Goal: Task Accomplishment & Management: Manage account settings

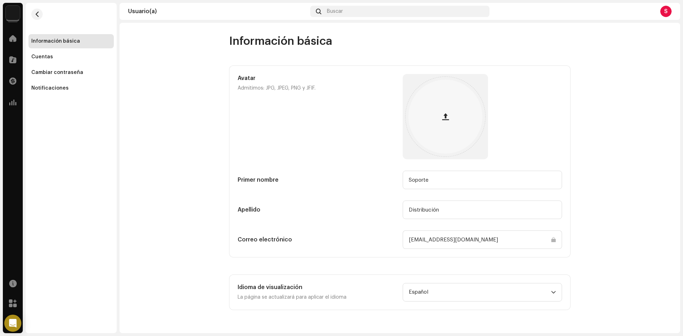
click at [665, 10] on div "S" at bounding box center [665, 11] width 11 height 11
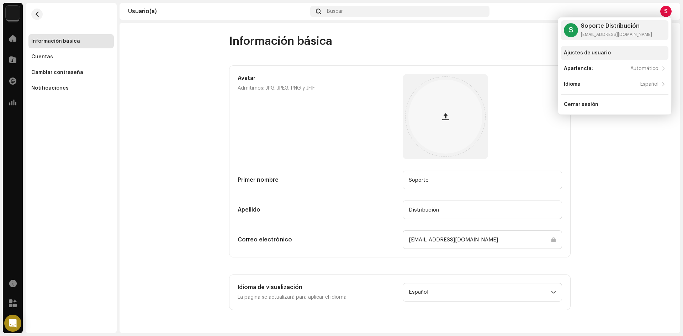
click at [578, 53] on div "Ajustes de usuario" at bounding box center [587, 53] width 47 height 6
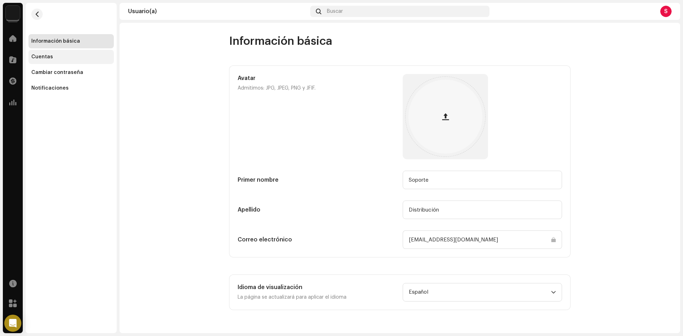
click at [38, 60] on div "Cuentas" at bounding box center [70, 57] width 85 height 14
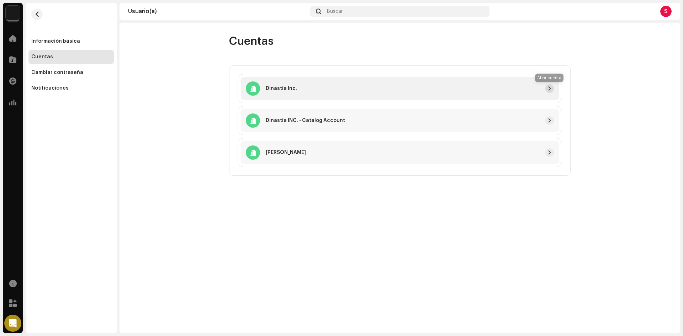
click at [549, 86] on span "button" at bounding box center [549, 89] width 4 height 6
click at [15, 119] on div at bounding box center [13, 124] width 14 height 14
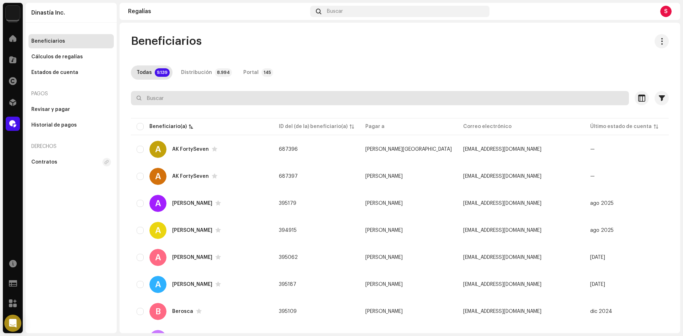
click at [175, 94] on input "text" at bounding box center [380, 98] width 498 height 14
paste input "[EMAIL_ADDRESS][DOMAIN_NAME]"
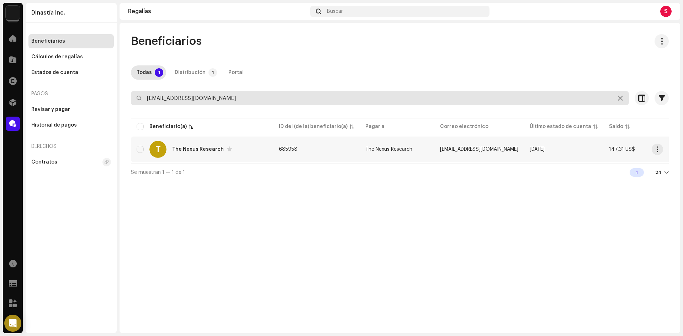
type input "[EMAIL_ADDRESS][DOMAIN_NAME]"
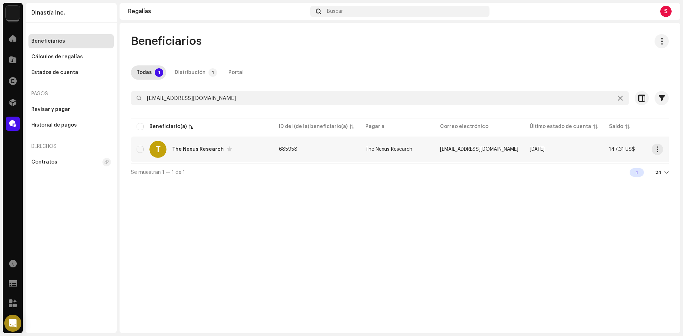
click at [188, 151] on div "The Nexus Research" at bounding box center [198, 149] width 52 height 5
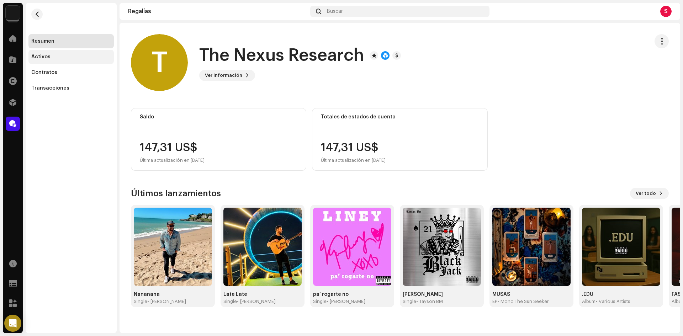
click at [44, 56] on div "Activos" at bounding box center [40, 57] width 19 height 6
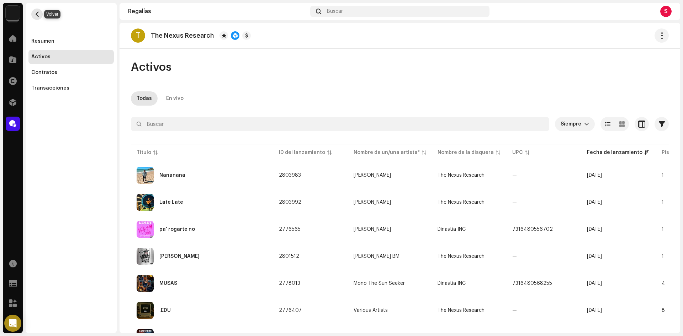
click at [39, 14] on span "button" at bounding box center [36, 14] width 5 height 6
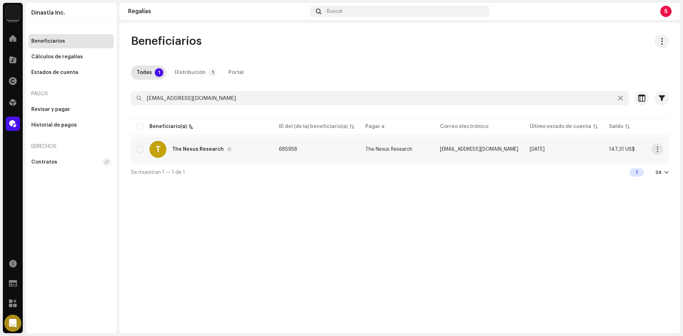
click at [195, 150] on div "The Nexus Research" at bounding box center [198, 149] width 52 height 5
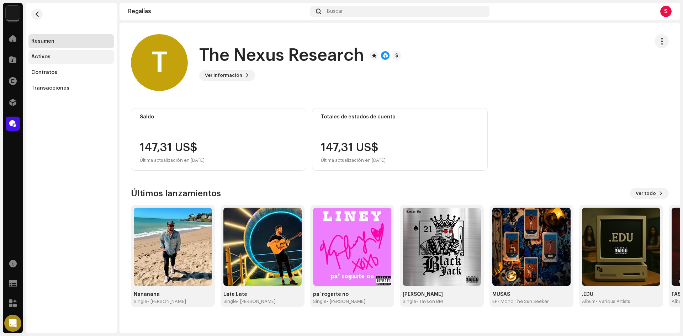
click at [41, 60] on div "Activos" at bounding box center [70, 57] width 85 height 14
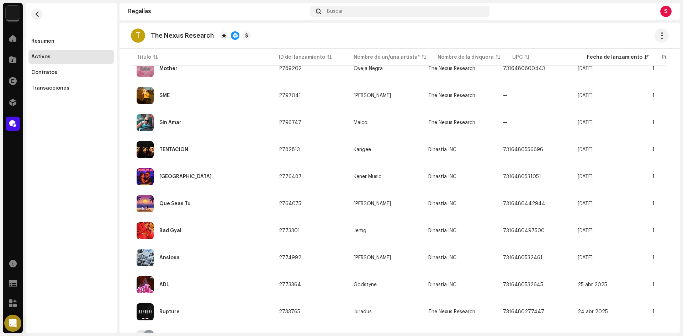
scroll to position [500, 0]
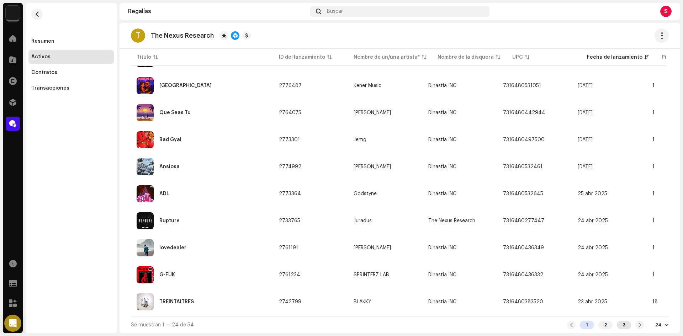
click at [622, 326] on div "3" at bounding box center [624, 325] width 14 height 9
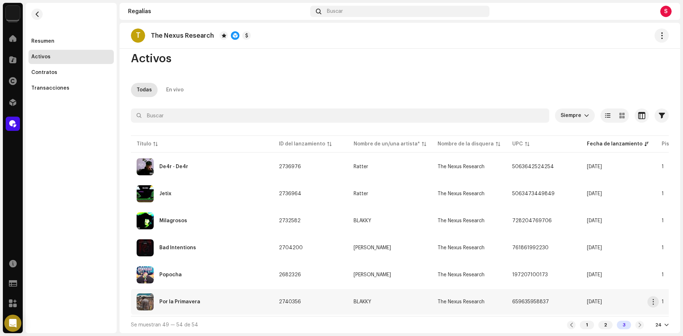
scroll to position [11, 0]
click at [175, 272] on div "Popocha" at bounding box center [170, 274] width 22 height 5
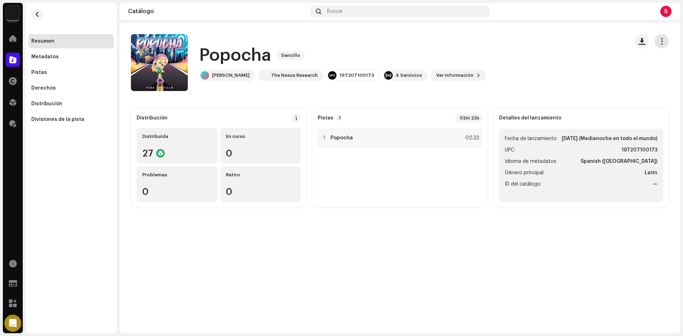
click at [661, 40] on span "button" at bounding box center [661, 41] width 7 height 6
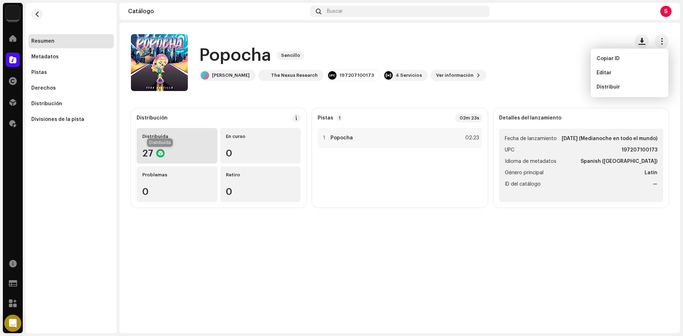
click at [161, 151] on div at bounding box center [160, 153] width 9 height 9
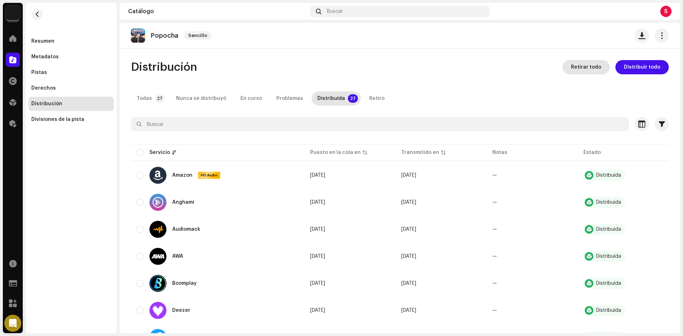
click at [590, 68] on span "Retirar todo" at bounding box center [586, 67] width 30 height 14
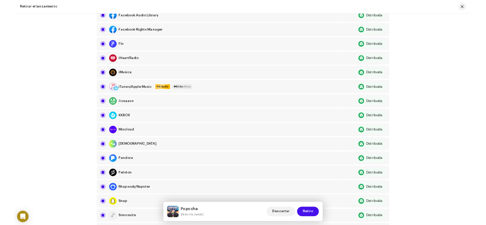
scroll to position [456, 0]
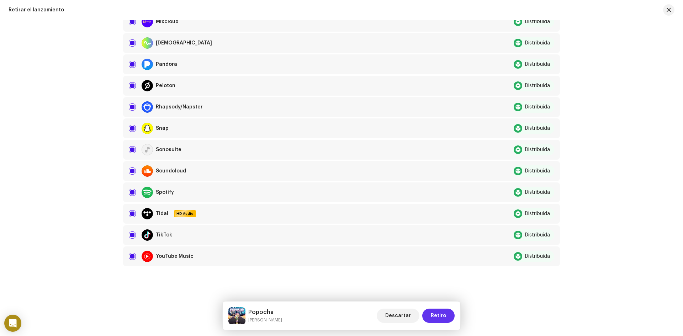
click at [441, 316] on span "Retiro" at bounding box center [438, 316] width 15 height 14
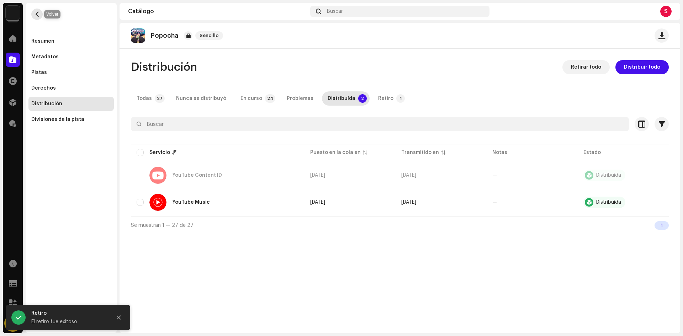
click at [37, 12] on span "button" at bounding box center [36, 14] width 5 height 6
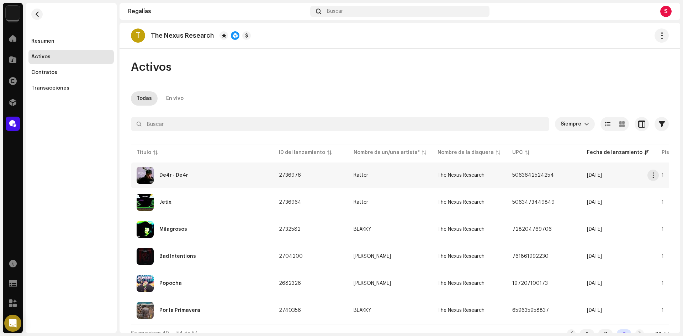
click at [172, 175] on div "De4r - De4r" at bounding box center [173, 175] width 29 height 5
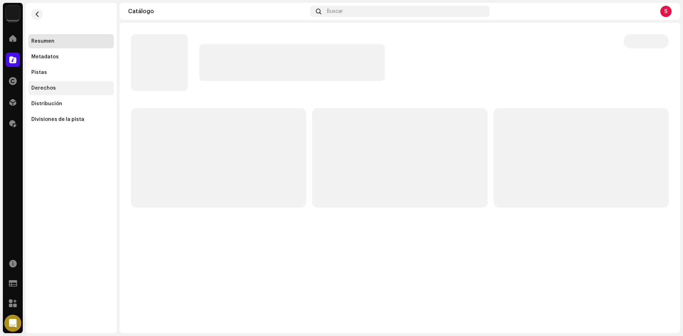
click at [43, 90] on div "Derechos" at bounding box center [43, 88] width 25 height 6
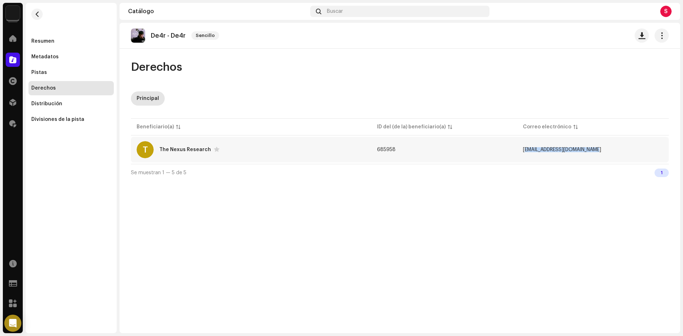
copy span "[EMAIL_ADDRESS][DOMAIN_NAME]"
drag, startPoint x: 613, startPoint y: 149, endPoint x: 527, endPoint y: 149, distance: 86.4
click at [527, 149] on td "[EMAIL_ADDRESS][DOMAIN_NAME]" at bounding box center [592, 150] width 151 height 26
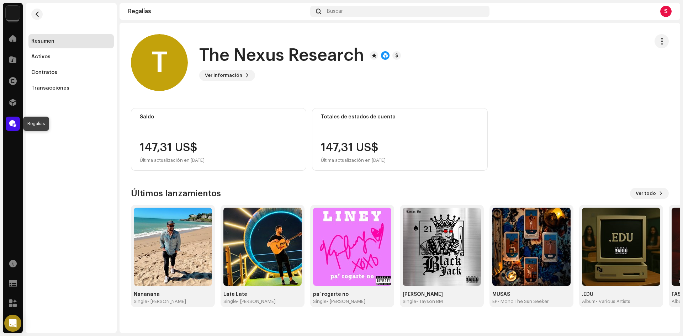
click at [12, 127] on span at bounding box center [12, 124] width 7 height 6
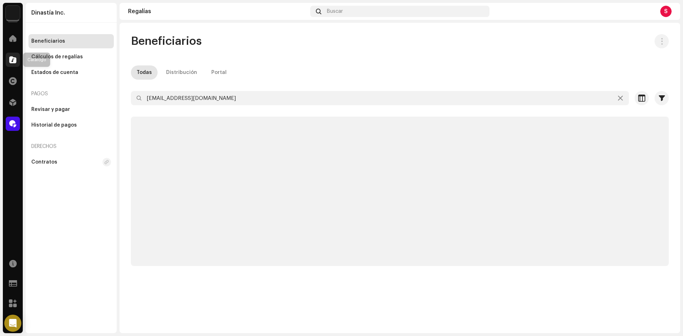
click at [11, 58] on span at bounding box center [12, 60] width 7 height 6
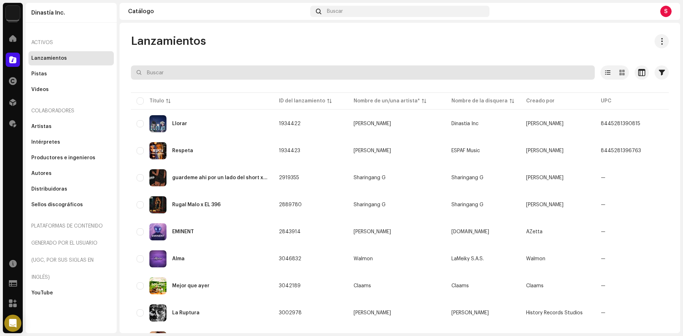
click at [159, 75] on input "text" at bounding box center [363, 72] width 464 height 14
paste input "7316476452704"
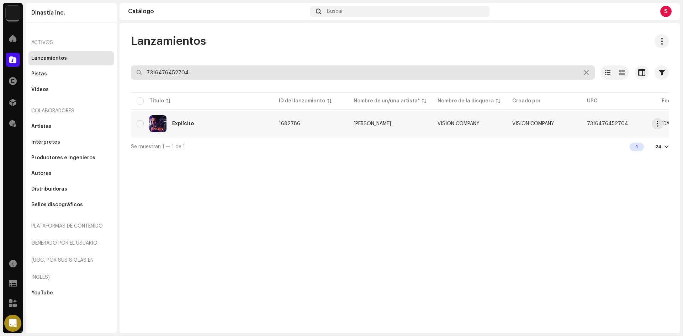
type input "7316476452704"
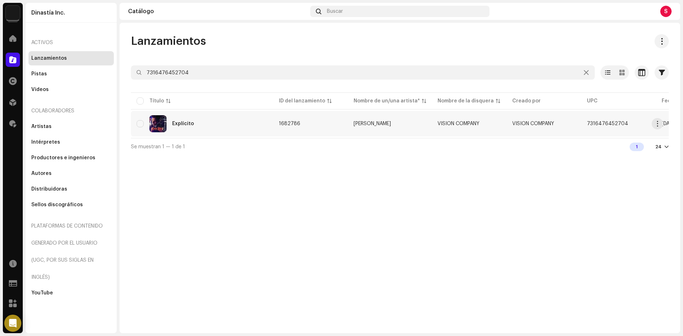
click at [184, 124] on div "Explícito" at bounding box center [183, 123] width 22 height 5
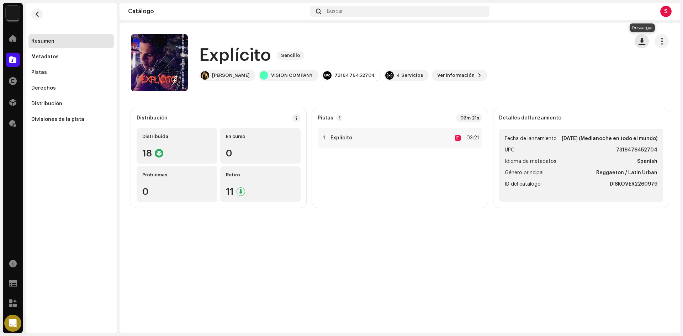
click at [642, 37] on button "button" at bounding box center [641, 41] width 14 height 14
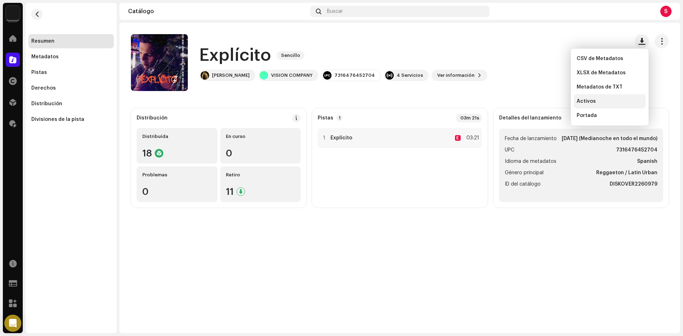
click at [587, 103] on span "Activos" at bounding box center [585, 102] width 19 height 6
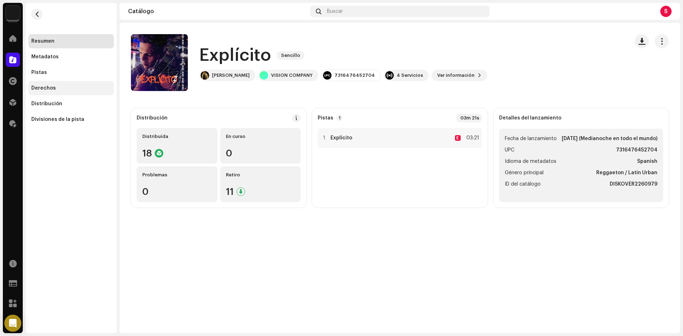
click at [47, 90] on div "Derechos" at bounding box center [43, 88] width 25 height 6
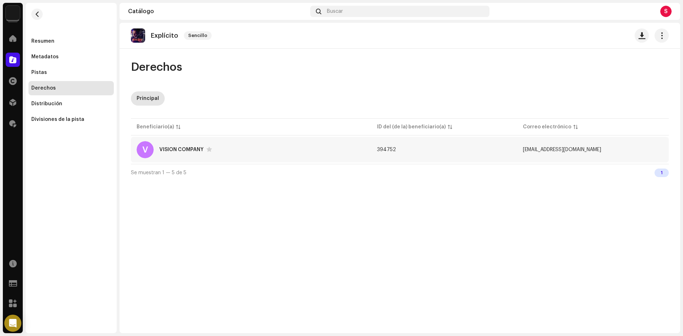
copy span "[EMAIL_ADDRESS][DOMAIN_NAME]"
drag, startPoint x: 606, startPoint y: 150, endPoint x: 520, endPoint y: 150, distance: 85.4
click at [520, 150] on td "[EMAIL_ADDRESS][DOMAIN_NAME]" at bounding box center [592, 150] width 151 height 26
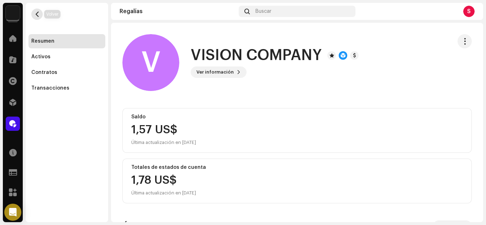
click at [39, 17] on button "button" at bounding box center [36, 14] width 11 height 11
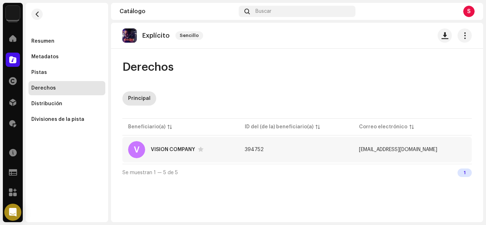
click at [180, 149] on div "VISION COMPANY" at bounding box center [173, 149] width 44 height 5
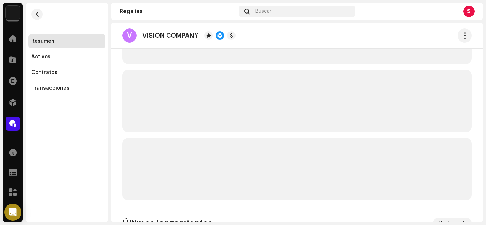
scroll to position [129, 0]
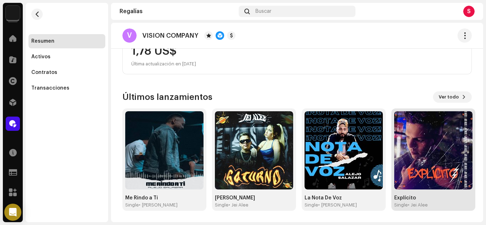
click at [423, 130] on img at bounding box center [433, 150] width 78 height 78
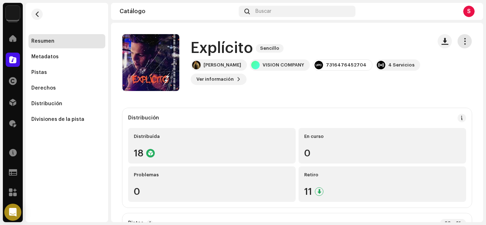
click at [461, 43] on span "button" at bounding box center [464, 41] width 7 height 6
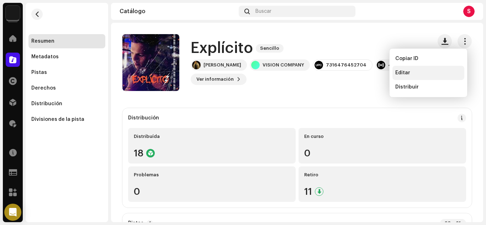
click at [398, 73] on span "Editar" at bounding box center [402, 73] width 15 height 6
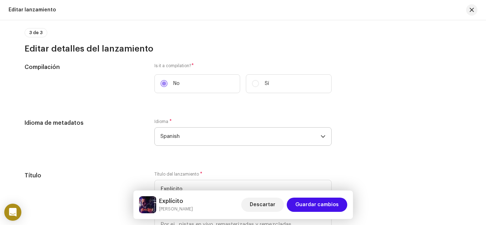
scroll to position [462, 0]
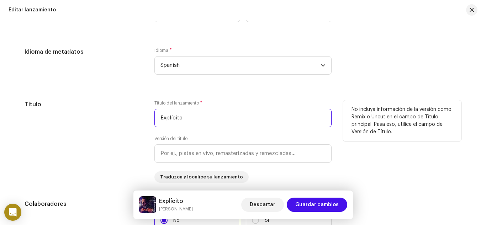
drag, startPoint x: 186, startPoint y: 123, endPoint x: 118, endPoint y: 122, distance: 67.9
click at [118, 122] on div "Título Título del lanzamiento * Explícito Versión del título Traduzca y localic…" at bounding box center [243, 141] width 437 height 83
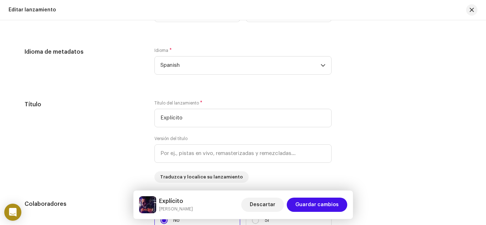
click at [123, 77] on div "Idioma de metadatos" at bounding box center [84, 66] width 118 height 36
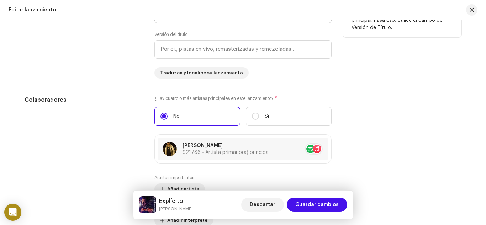
scroll to position [569, 0]
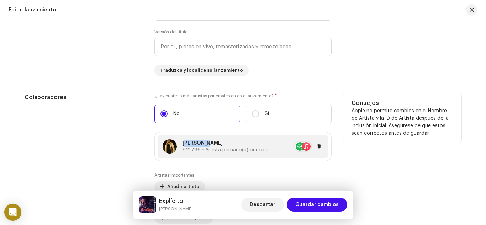
copy p "[PERSON_NAME]"
drag, startPoint x: 204, startPoint y: 142, endPoint x: 180, endPoint y: 142, distance: 24.2
click at [180, 142] on div "Jei Alee 921786 • Artista primario(a) principal" at bounding box center [216, 146] width 107 height 14
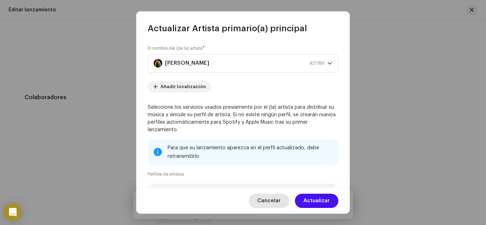
click at [284, 201] on button "Cancelar" at bounding box center [269, 201] width 41 height 14
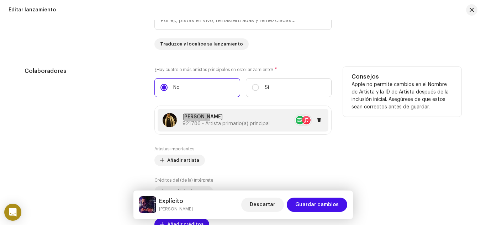
scroll to position [605, 0]
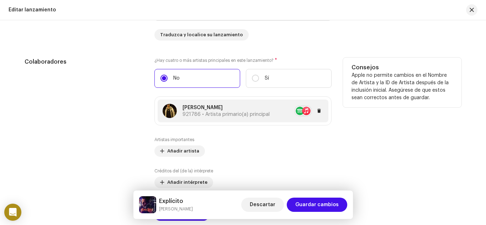
click at [308, 108] on re-a-table-artist-ids at bounding box center [303, 110] width 18 height 11
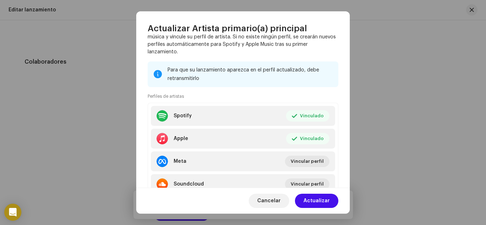
scroll to position [107, 0]
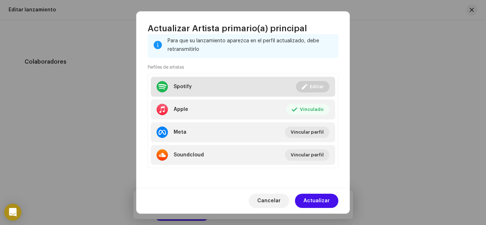
click at [180, 86] on div "Spotify" at bounding box center [183, 87] width 18 height 6
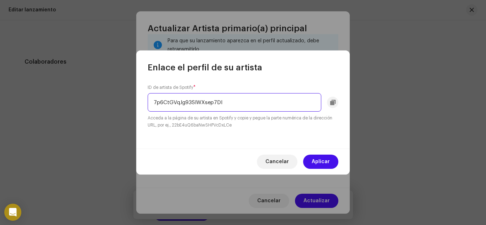
drag, startPoint x: 249, startPoint y: 107, endPoint x: 62, endPoint y: 118, distance: 186.6
click at [62, 118] on div "Enlace el perfil de su artista ID de artista de Spotify * 7p6CtGVqJg93SlWXsep7D…" at bounding box center [243, 112] width 486 height 225
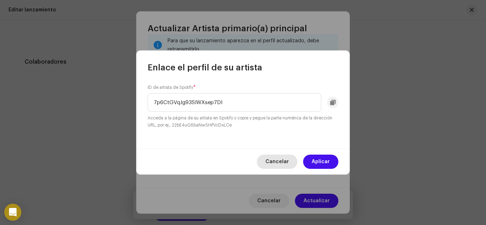
click at [278, 160] on span "Cancelar" at bounding box center [276, 162] width 23 height 14
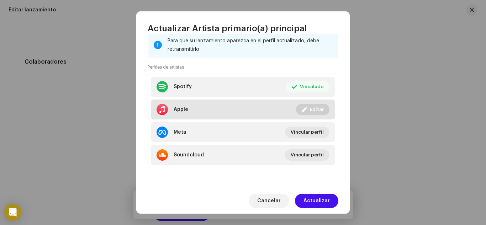
click at [174, 110] on div "Apple" at bounding box center [181, 110] width 15 height 6
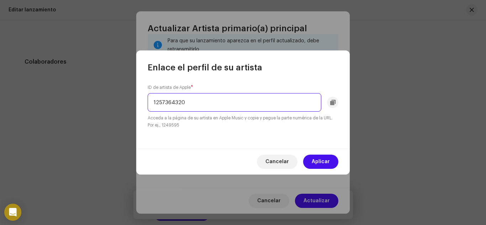
drag, startPoint x: 128, startPoint y: 106, endPoint x: 108, endPoint y: 109, distance: 20.8
click at [108, 109] on div "Enlace el perfil de su artista ID de artista de Apple * 1257364320 Acceda a la …" at bounding box center [243, 112] width 486 height 225
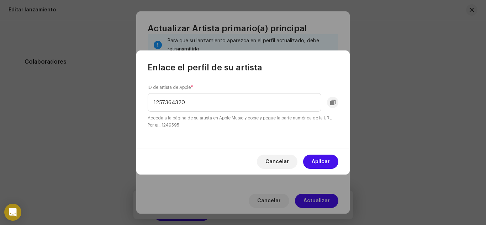
click at [288, 163] on span "Cancelar" at bounding box center [276, 162] width 23 height 14
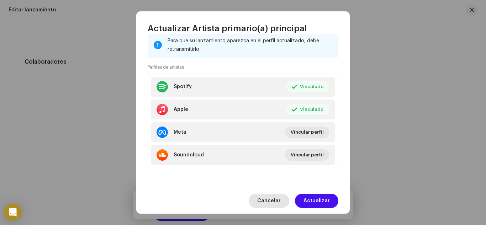
click at [270, 199] on span "Cancelar" at bounding box center [268, 201] width 23 height 14
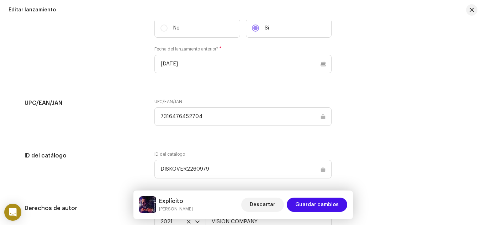
scroll to position [960, 0]
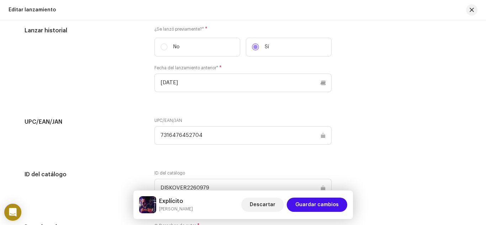
drag, startPoint x: 205, startPoint y: 135, endPoint x: 117, endPoint y: 135, distance: 88.6
click at [117, 135] on div "UPC/EAN/[PERSON_NAME] UPC/EAN/[PERSON_NAME] 7316476452704" at bounding box center [243, 136] width 437 height 36
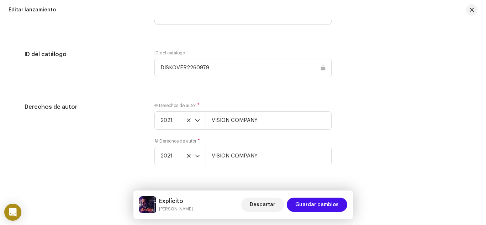
scroll to position [1097, 0]
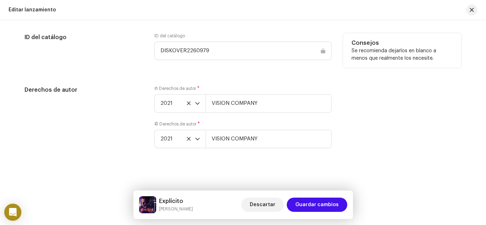
drag, startPoint x: 219, startPoint y: 52, endPoint x: 154, endPoint y: 50, distance: 65.8
click at [154, 50] on input "DISKOVER2260979" at bounding box center [242, 51] width 177 height 18
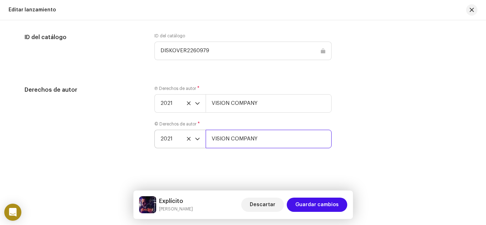
drag, startPoint x: 268, startPoint y: 139, endPoint x: 187, endPoint y: 143, distance: 81.2
click at [187, 143] on div "2021 VISION COMPANY" at bounding box center [242, 139] width 177 height 18
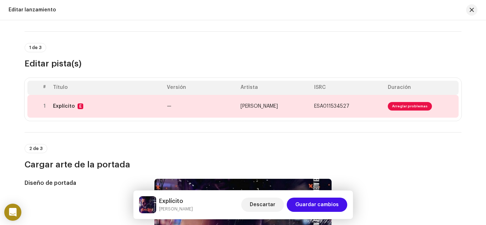
scroll to position [31, 0]
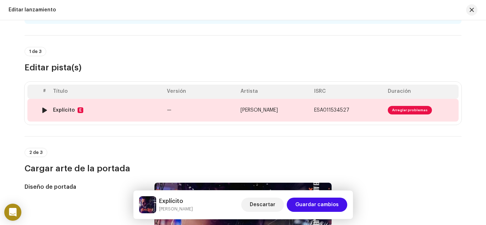
click at [64, 108] on div "Explícito" at bounding box center [64, 110] width 22 height 6
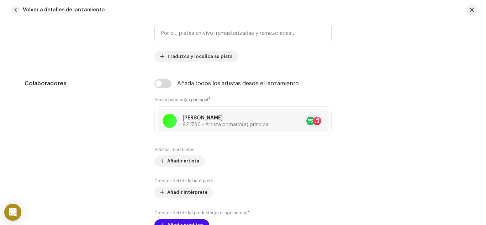
scroll to position [391, 0]
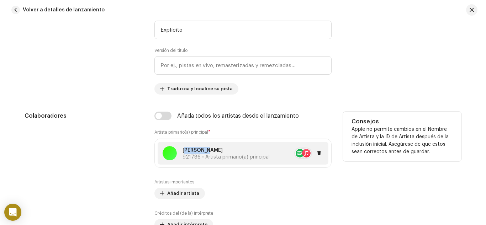
copy p "[PERSON_NAME]"
drag, startPoint x: 202, startPoint y: 149, endPoint x: 181, endPoint y: 149, distance: 20.3
click at [182, 149] on p "[PERSON_NAME]" at bounding box center [225, 150] width 87 height 7
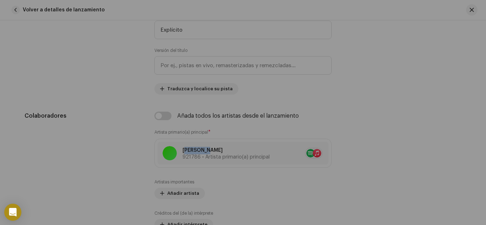
click at [403, 115] on div "Actualizar Artista primario(a) principal El nombre del (de la) artista * [PERSO…" at bounding box center [243, 112] width 486 height 225
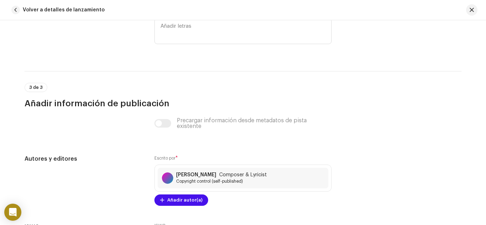
scroll to position [1394, 0]
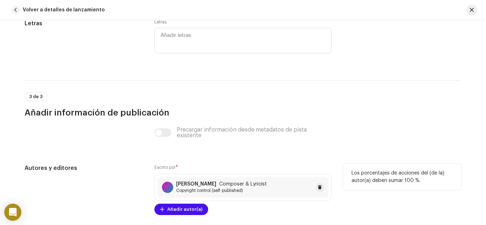
copy strong "[PERSON_NAME]"
drag, startPoint x: 174, startPoint y: 183, endPoint x: 241, endPoint y: 183, distance: 66.9
click at [241, 183] on div "[PERSON_NAME] Composer & Lyricist Copyright control (self-published)" at bounding box center [214, 187] width 105 height 12
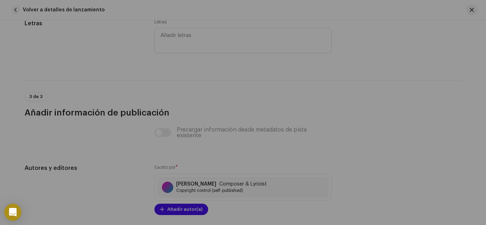
click at [409, 115] on div "Guardar cambios Nombre del Autor ( DEBE ser el nombre de una persona y no de un…" at bounding box center [243, 112] width 486 height 225
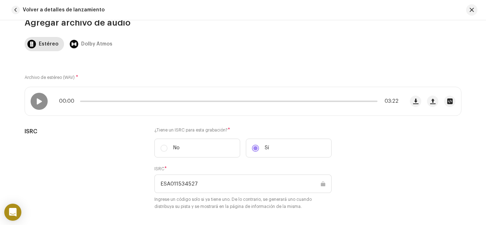
scroll to position [185, 0]
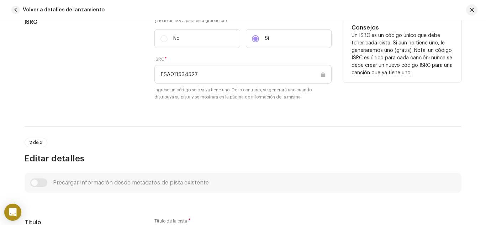
drag, startPoint x: 202, startPoint y: 71, endPoint x: 104, endPoint y: 73, distance: 98.5
click at [105, 71] on div "ISRC ¿Tiene un ISRC para esta grabación? * No Sí ISRC * ESA011534527 Ingrese un…" at bounding box center [243, 63] width 437 height 91
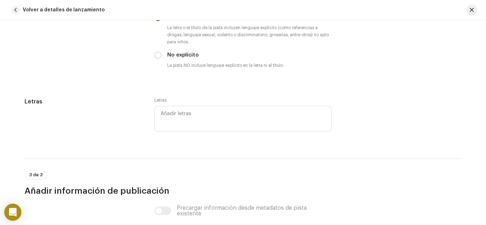
scroll to position [1067, 0]
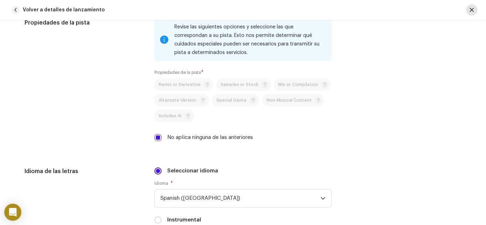
click at [471, 9] on span "button" at bounding box center [471, 10] width 4 height 6
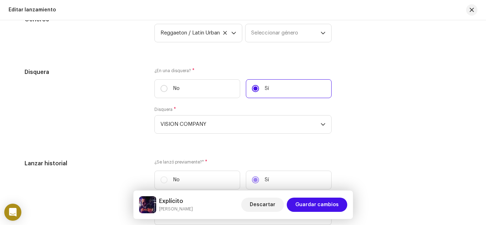
scroll to position [813, 0]
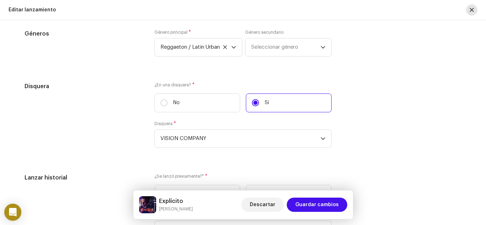
click at [469, 12] on span "button" at bounding box center [471, 10] width 4 height 6
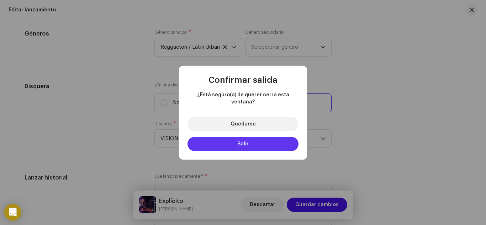
click at [246, 142] on span "Salir" at bounding box center [242, 144] width 11 height 5
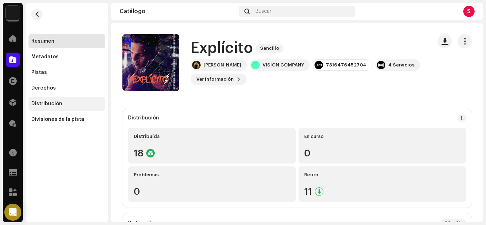
click at [46, 103] on div "Distribución" at bounding box center [46, 104] width 31 height 6
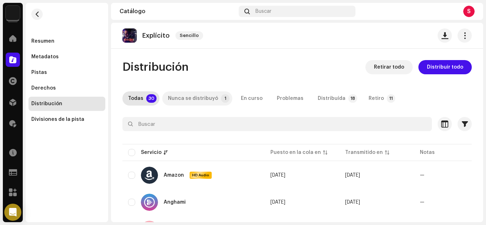
click at [187, 99] on div "Nunca se distribuyó" at bounding box center [193, 98] width 50 height 14
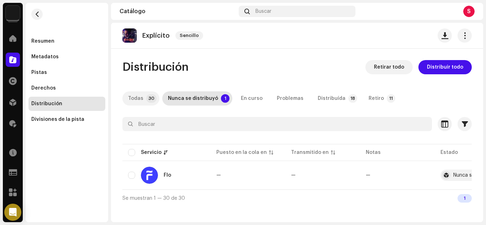
click at [137, 101] on div "Todas" at bounding box center [135, 98] width 15 height 14
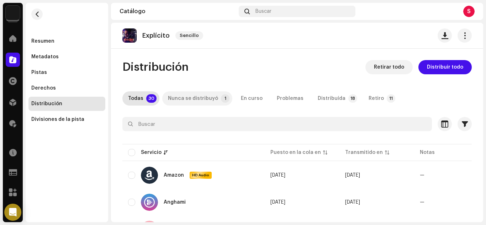
click at [188, 100] on div "Nunca se distribuyó" at bounding box center [193, 98] width 50 height 14
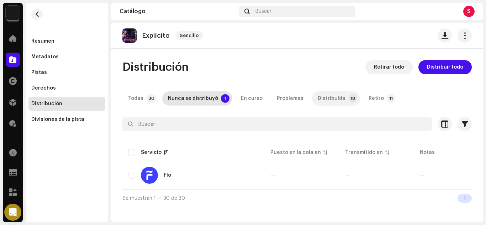
click at [318, 97] on div "Distribuída" at bounding box center [332, 98] width 28 height 14
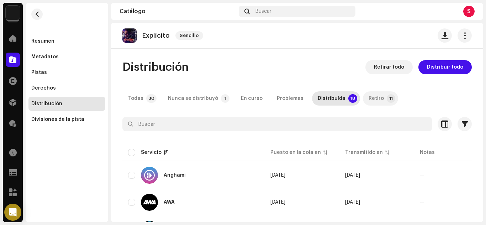
click at [368, 97] on div "Retiro" at bounding box center [375, 98] width 15 height 14
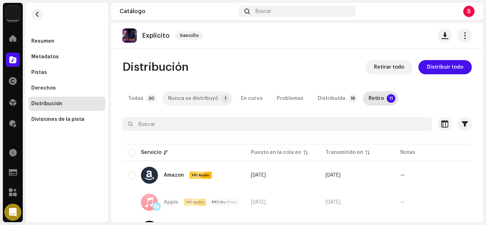
click at [200, 97] on div "Nunca se distribuyó" at bounding box center [193, 98] width 50 height 14
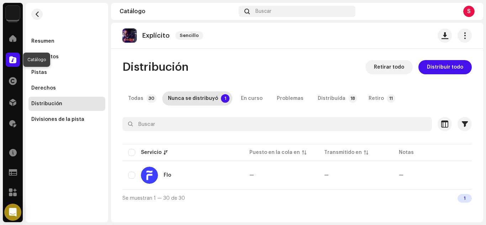
click at [13, 59] on span at bounding box center [12, 60] width 7 height 6
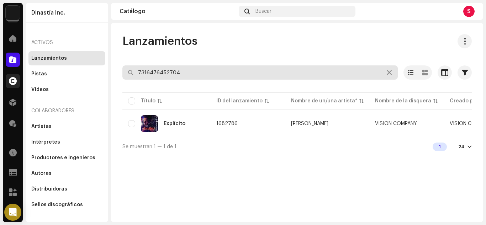
drag, startPoint x: 196, startPoint y: 76, endPoint x: 13, endPoint y: 76, distance: 183.5
click at [13, 76] on div "Dinastía Inc. Inicio Catálogo Derechos Distribución Regalías Recursos Formulari…" at bounding box center [243, 112] width 486 height 225
paste input "43863"
type input "7316476443863"
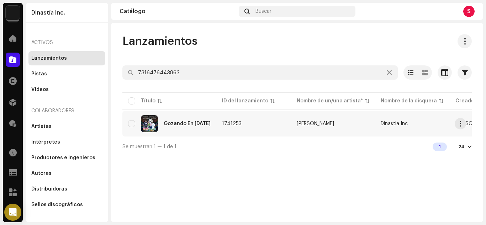
click at [184, 124] on div "Gozando En [DATE]" at bounding box center [187, 123] width 47 height 5
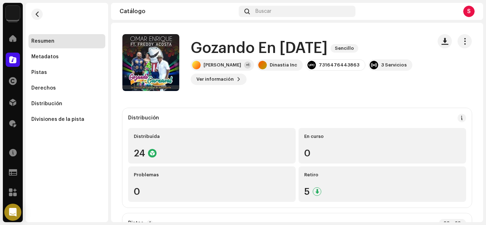
copy h1 "Gozando En [DATE]"
drag, startPoint x: 191, startPoint y: 46, endPoint x: 341, endPoint y: 37, distance: 149.9
click at [341, 37] on div "Gozando En [DATE] Sencillo [PERSON_NAME] +1 Dinastia Inc 7316476443863 3 Servic…" at bounding box center [274, 62] width 304 height 57
click at [461, 40] on span "button" at bounding box center [464, 41] width 7 height 6
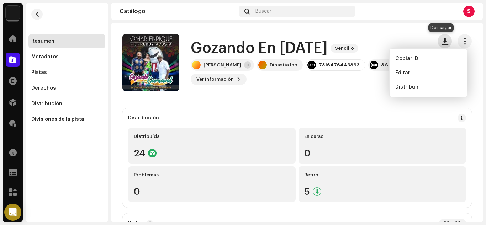
click at [441, 38] on span "button" at bounding box center [444, 41] width 7 height 6
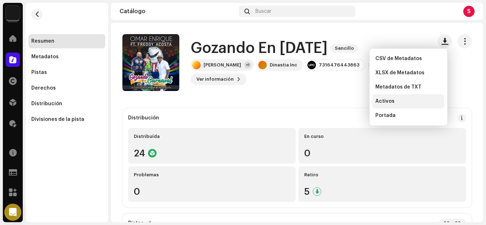
click at [382, 103] on span "Activos" at bounding box center [384, 102] width 19 height 6
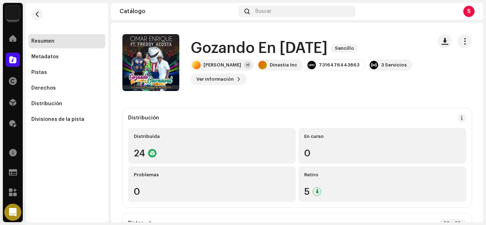
copy h1 "Gozando En [DATE]"
drag, startPoint x: 193, startPoint y: 49, endPoint x: 376, endPoint y: 207, distance: 241.8
click at [343, 62] on div "Gozando En [DATE] Sencillo [PERSON_NAME] +1 Dinastia Inc 7316476443863 3 Servic…" at bounding box center [308, 62] width 235 height 45
click at [51, 86] on div "Derechos" at bounding box center [43, 88] width 25 height 6
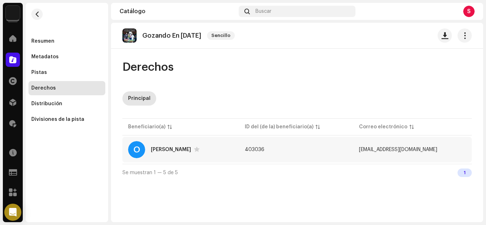
copy tr "[EMAIL_ADDRESS][DOMAIN_NAME]"
drag, startPoint x: 438, startPoint y: 150, endPoint x: 360, endPoint y: 156, distance: 78.1
click at [360, 156] on tr "O [PERSON_NAME] 403036 [EMAIL_ADDRESS][DOMAIN_NAME]" at bounding box center [296, 150] width 349 height 26
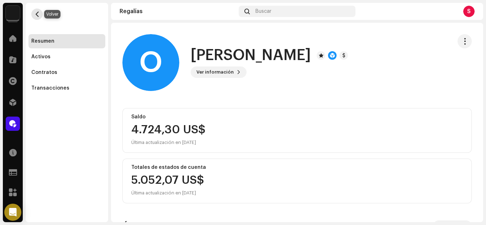
click at [38, 18] on button "button" at bounding box center [36, 14] width 11 height 11
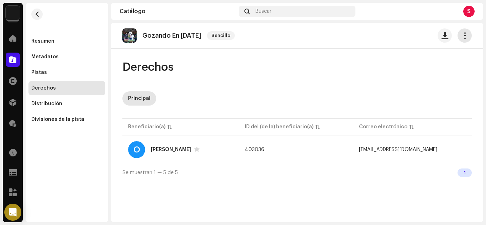
click at [463, 37] on span "button" at bounding box center [464, 36] width 7 height 6
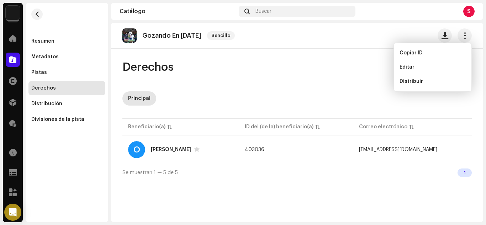
click at [159, 40] on div "Gozando En [DATE] Sencillo" at bounding box center [179, 35] width 115 height 14
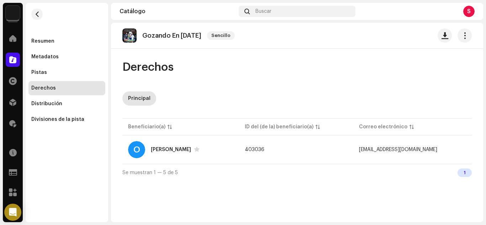
click at [156, 34] on p "Gozando En [DATE]" at bounding box center [171, 35] width 59 height 7
click at [37, 12] on span "button" at bounding box center [36, 14] width 5 height 6
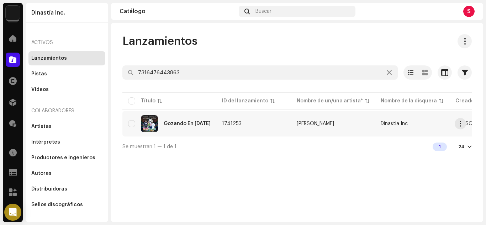
click at [206, 126] on div "Gozando En [DATE]" at bounding box center [169, 123] width 83 height 17
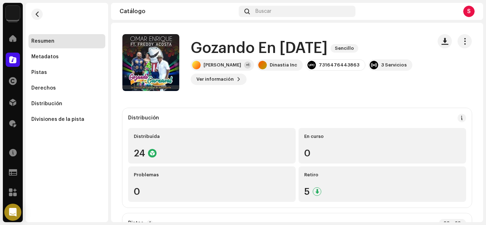
copy h1 "Gozando En [DATE]"
drag, startPoint x: 195, startPoint y: 44, endPoint x: 340, endPoint y: 46, distance: 144.8
click at [328, 46] on h1 "Gozando En [DATE]" at bounding box center [259, 48] width 137 height 16
click at [461, 41] on span "button" at bounding box center [464, 41] width 7 height 6
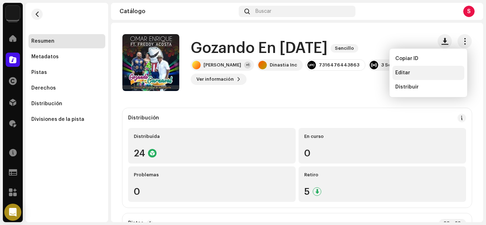
click at [404, 75] on span "Editar" at bounding box center [402, 73] width 15 height 6
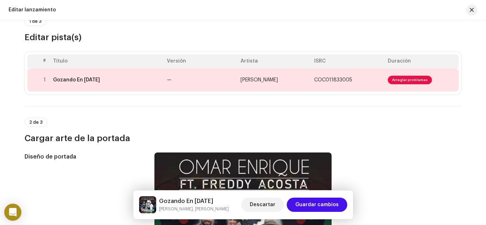
scroll to position [107, 0]
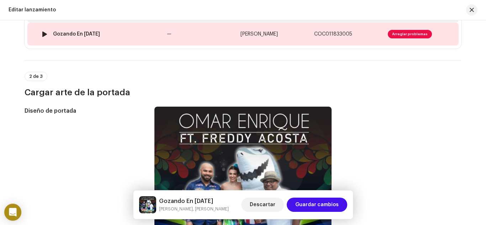
click at [94, 33] on div "Gozando En [DATE]" at bounding box center [76, 34] width 47 height 6
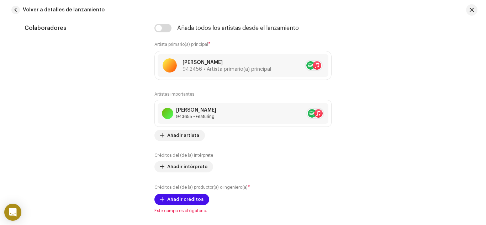
scroll to position [462, 0]
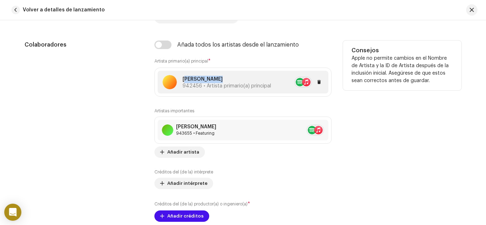
copy p "[PERSON_NAME]"
drag, startPoint x: 218, startPoint y: 79, endPoint x: 181, endPoint y: 78, distance: 36.7
click at [182, 78] on p "[PERSON_NAME]" at bounding box center [226, 79] width 89 height 7
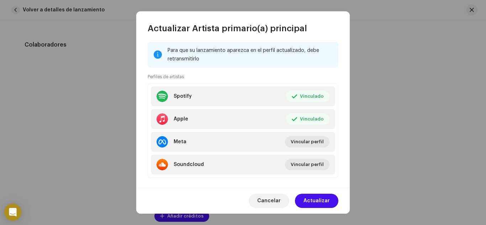
scroll to position [107, 0]
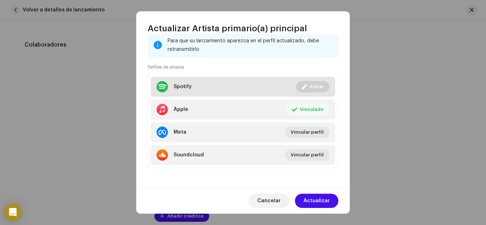
click at [163, 87] on div at bounding box center [161, 86] width 11 height 11
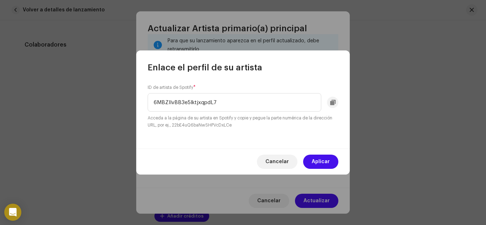
drag, startPoint x: 236, startPoint y: 96, endPoint x: 87, endPoint y: 102, distance: 149.5
click at [87, 101] on div "Enlace el perfil de su artista ID de artista de Spotify * 6MBZlIvBB3e5IktjxqpdL…" at bounding box center [243, 112] width 486 height 225
click at [274, 160] on span "Cancelar" at bounding box center [276, 162] width 23 height 14
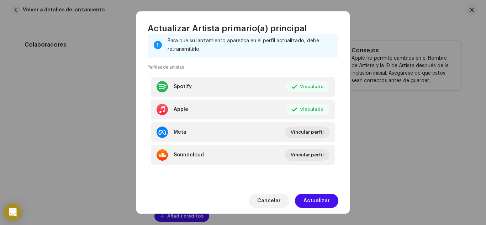
click at [276, 200] on span "Cancelar" at bounding box center [268, 201] width 23 height 14
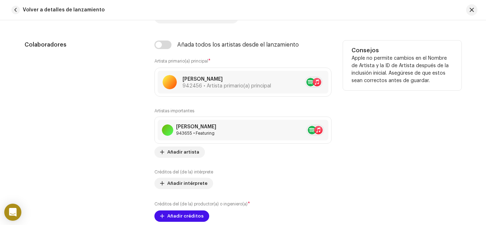
scroll to position [498, 0]
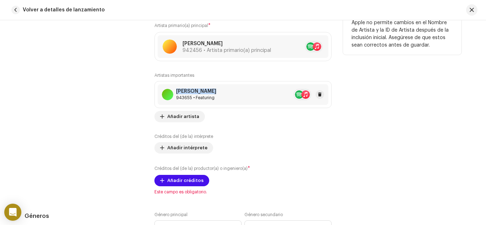
drag, startPoint x: 214, startPoint y: 92, endPoint x: 174, endPoint y: 91, distance: 39.8
click at [174, 91] on div "[PERSON_NAME] 943655 • Featuring" at bounding box center [243, 94] width 171 height 21
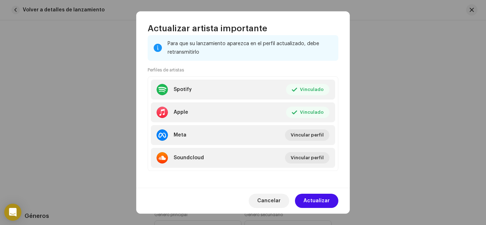
scroll to position [142, 0]
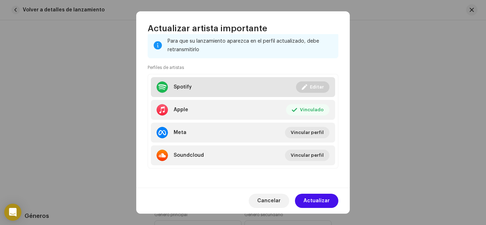
click at [160, 85] on div at bounding box center [161, 86] width 11 height 11
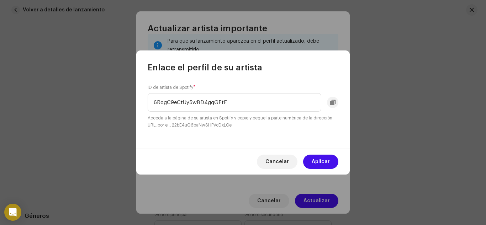
drag, startPoint x: 237, startPoint y: 108, endPoint x: 99, endPoint y: 106, distance: 138.0
click at [99, 106] on div "Enlace el perfil de su artista ID de artista de Spotify * 6RogC9eCtUy5wBD4gqGEt…" at bounding box center [243, 112] width 486 height 225
click at [281, 158] on span "Cancelar" at bounding box center [276, 162] width 23 height 14
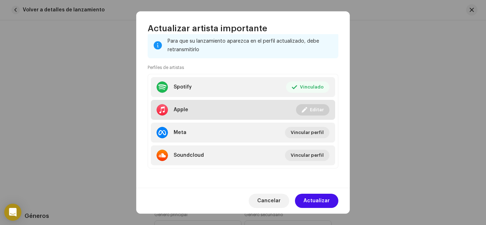
click at [177, 105] on div "Apple" at bounding box center [172, 109] width 32 height 11
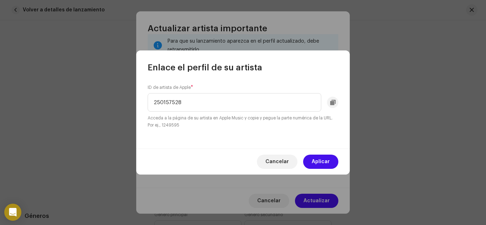
drag, startPoint x: 191, startPoint y: 104, endPoint x: 95, endPoint y: 100, distance: 96.1
click at [95, 100] on div "Enlace el perfil de su artista ID de artista de Apple * 250157528 Acceda a la p…" at bounding box center [243, 112] width 486 height 225
click at [285, 155] on span "Cancelar" at bounding box center [276, 162] width 23 height 14
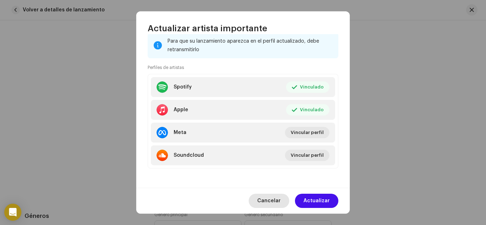
click at [272, 203] on span "Cancelar" at bounding box center [268, 201] width 23 height 14
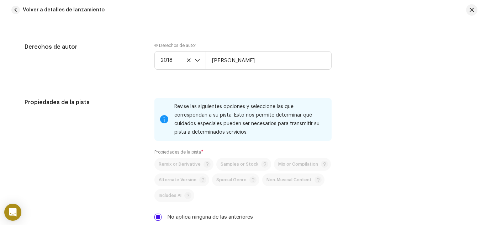
scroll to position [1031, 0]
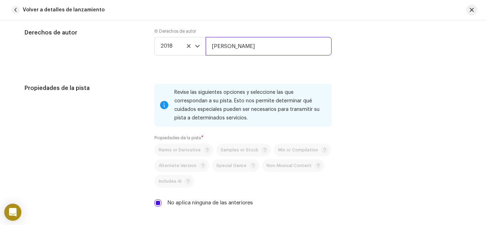
drag, startPoint x: 208, startPoint y: 46, endPoint x: 311, endPoint y: 48, distance: 102.4
click at [311, 48] on input "[PERSON_NAME]" at bounding box center [269, 46] width 126 height 18
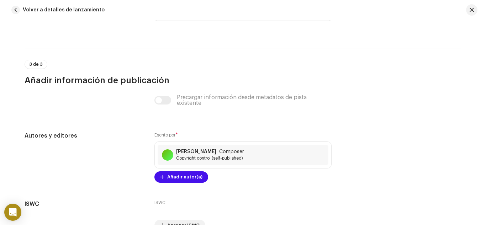
scroll to position [1531, 0]
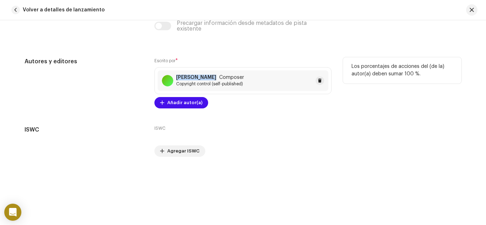
drag, startPoint x: 173, startPoint y: 75, endPoint x: 208, endPoint y: 77, distance: 35.6
click at [208, 77] on div "[PERSON_NAME] Composer Copyright control (self-published)" at bounding box center [203, 81] width 82 height 12
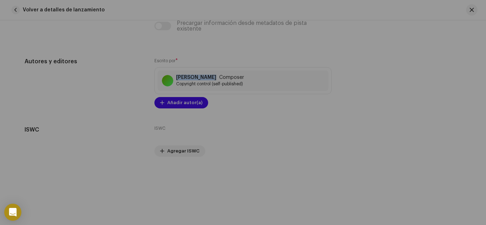
click at [392, 142] on div "Guardar cambios Nombre del Autor ( DEBE ser el nombre de una persona y no de un…" at bounding box center [243, 112] width 486 height 225
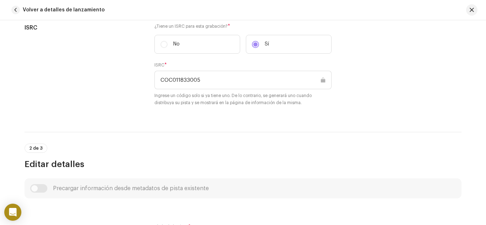
scroll to position [0, 0]
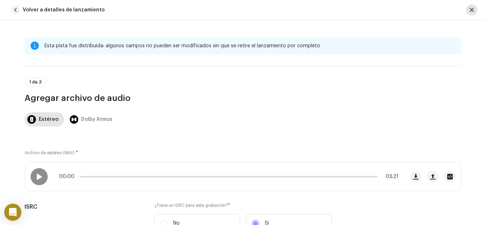
click at [471, 12] on span "button" at bounding box center [471, 10] width 4 height 6
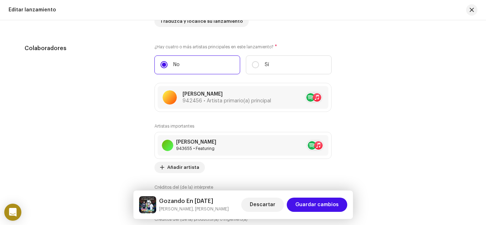
scroll to position [605, 0]
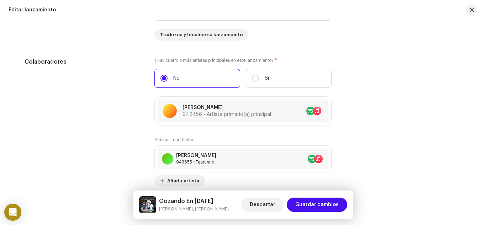
drag, startPoint x: 161, startPoint y: 199, endPoint x: 233, endPoint y: 219, distance: 74.3
click at [218, 201] on div "Gozando En [DATE] [PERSON_NAME], [PERSON_NAME] Descartar Guardar cambios" at bounding box center [243, 204] width 208 height 17
